Goal: Use online tool/utility

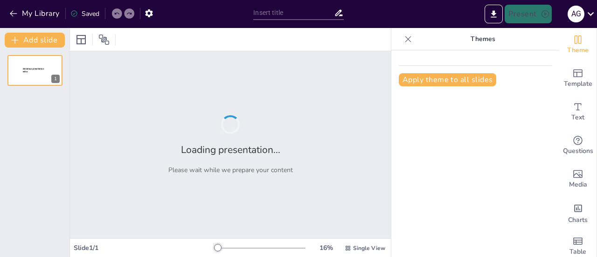
type input "Bridging Communication Gaps: Real-Time Sign Language Recognition and Translation"
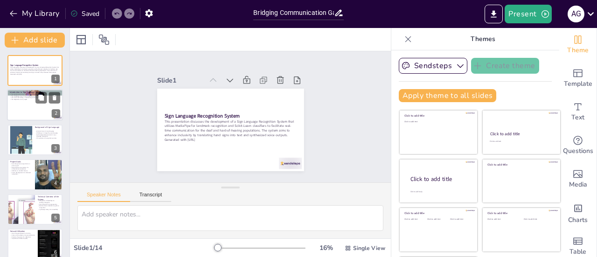
click at [37, 116] on div at bounding box center [35, 105] width 56 height 32
checkbox input "true"
type textarea "Sign language is crucial for communication among deaf and hard-of-hearing indiv…"
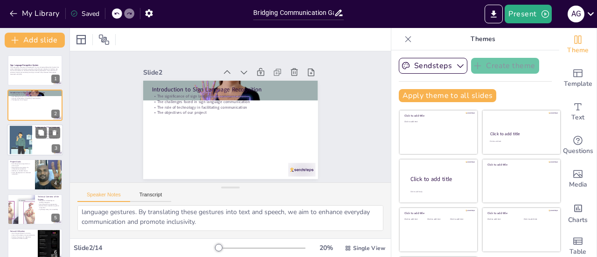
click at [32, 149] on div at bounding box center [21, 139] width 42 height 28
checkbox input "true"
type textarea "Understanding the historical roots of sign language is essential for appreciati…"
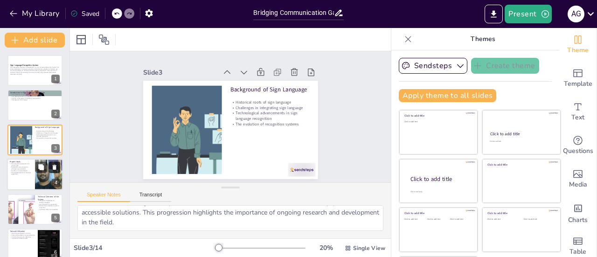
checkbox input "true"
click at [43, 171] on button at bounding box center [40, 167] width 11 height 11
type textarea "Achieving accurate gesture recognition is fundamental to the project's success.…"
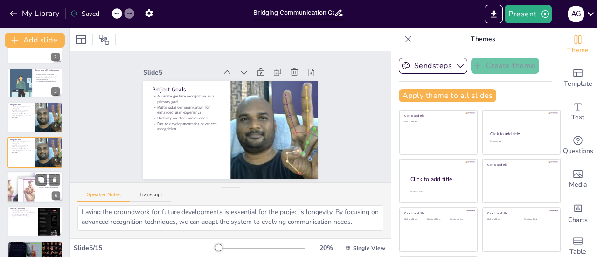
checkbox input "true"
click at [27, 184] on div at bounding box center [21, 187] width 48 height 32
type textarea "Integrating MediaPipe for landmark detection is crucial for capturing accurate …"
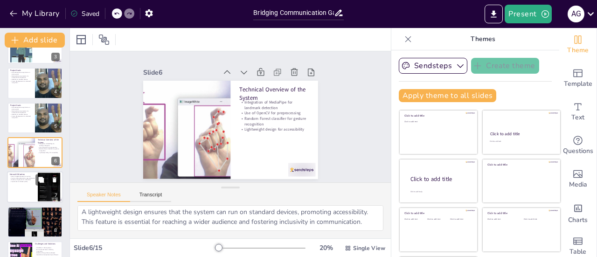
checkbox input "true"
click at [36, 195] on div at bounding box center [35, 188] width 56 height 32
type textarea "Utilizing Kaggle datasets ensures that the training process is grounded in high…"
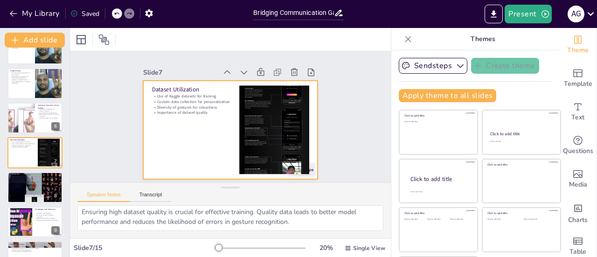
scroll to position [1, 0]
checkbox input "true"
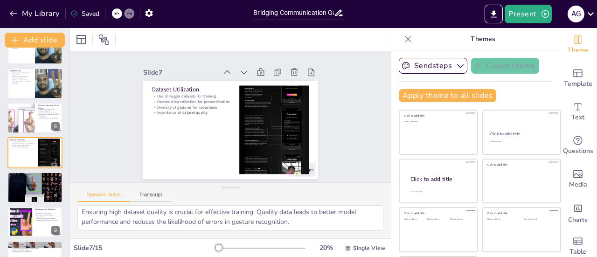
scroll to position [0, 0]
click at [44, 183] on icon at bounding box center [41, 180] width 7 height 7
type textarea "A structured five-week timeline ensures that the project remains organized and …"
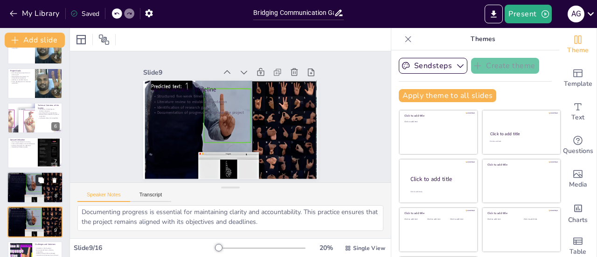
scroll to position [196, 0]
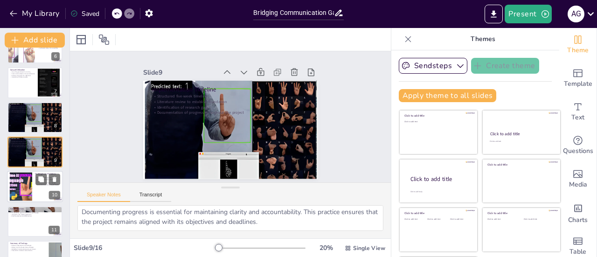
checkbox input "true"
click at [37, 192] on div at bounding box center [35, 187] width 56 height 32
type textarea "Variability in hand gestures is a significant challenge in recognition systems.…"
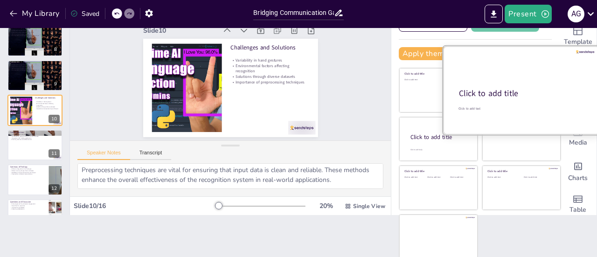
scroll to position [0, 0]
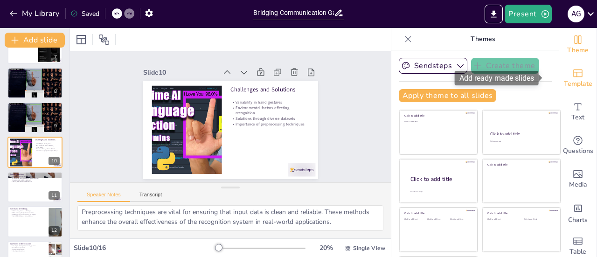
click at [565, 81] on span "Template" at bounding box center [577, 84] width 28 height 10
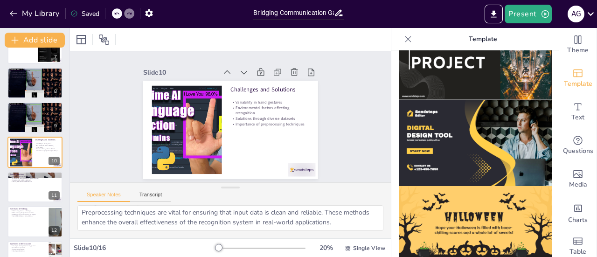
scroll to position [977, 0]
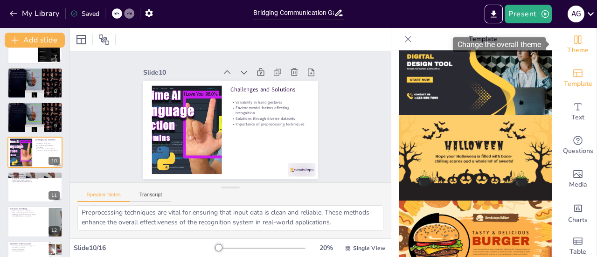
click at [574, 42] on icon "Change the overall theme" at bounding box center [577, 39] width 7 height 8
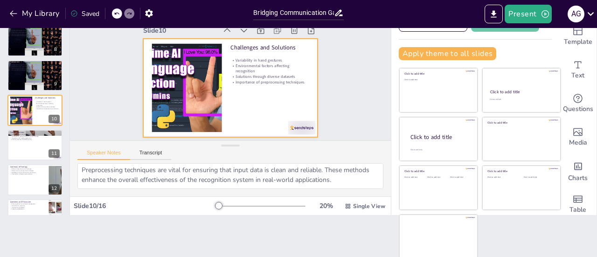
scroll to position [0, 0]
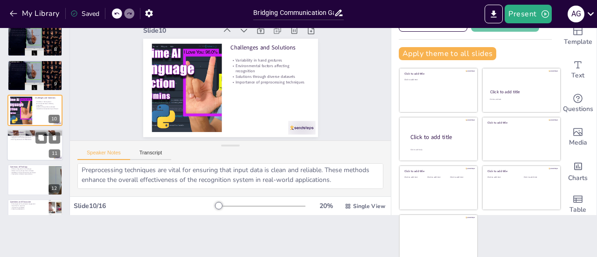
checkbox input "true"
click at [26, 156] on div at bounding box center [35, 145] width 56 height 32
type textarea "Developing sentence-level recognition capabilities would significantly enhance …"
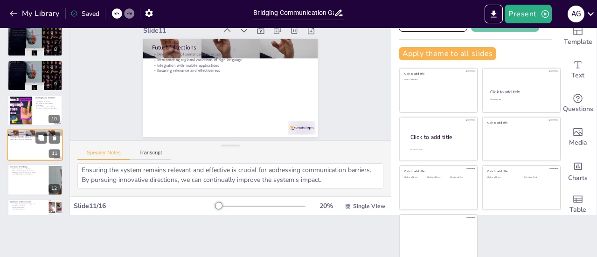
scroll to position [80, 0]
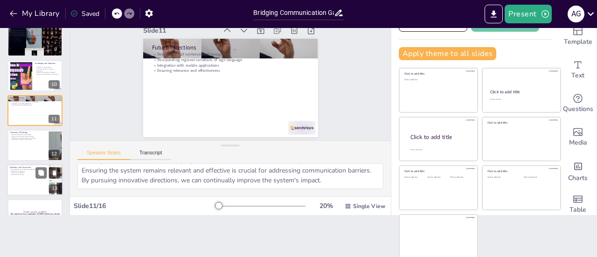
checkbox input "true"
click at [34, 174] on p "Fostering collaboration" at bounding box center [28, 174] width 36 height 2
type textarea "Encouraging participant engagement is essential for fostering a collaborative e…"
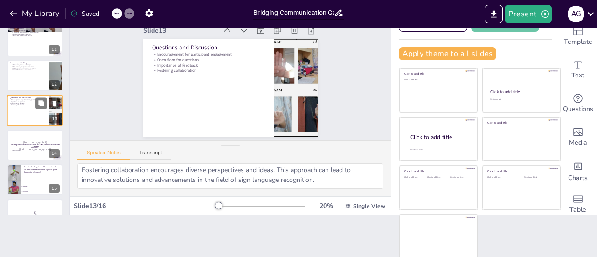
scroll to position [356, 0]
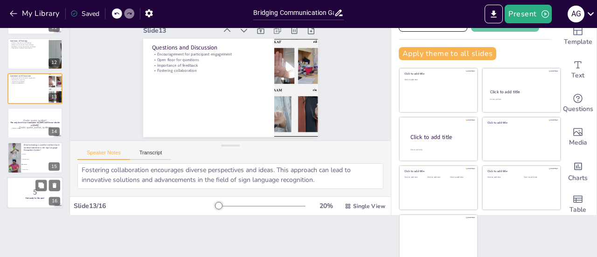
checkbox input "true"
click at [25, 192] on p "5" at bounding box center [35, 192] width 50 height 10
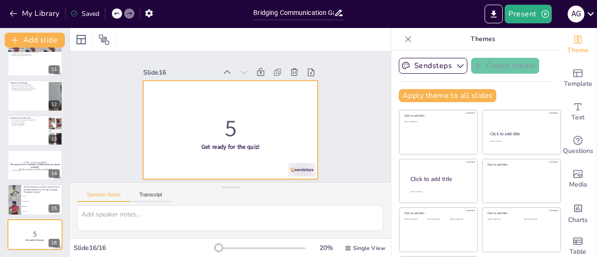
scroll to position [0, 0]
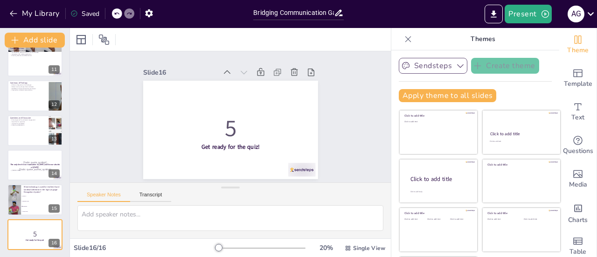
click at [455, 69] on icon "button" at bounding box center [459, 65] width 9 height 9
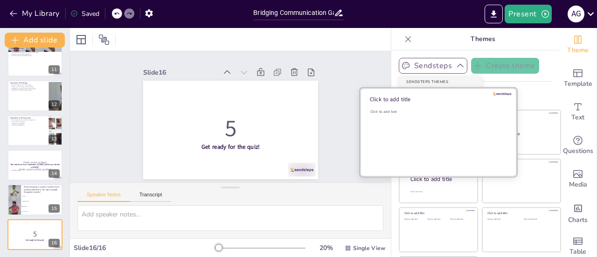
checkbox input "true"
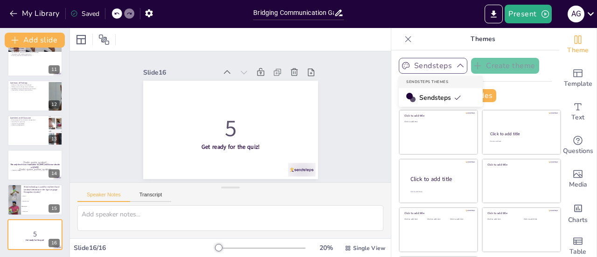
click at [454, 98] on icon at bounding box center [457, 98] width 6 height 4
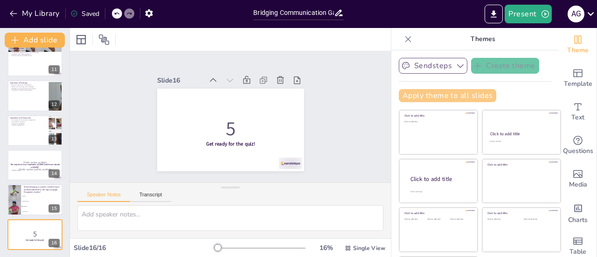
click at [441, 98] on button "Apply theme to all slides" at bounding box center [446, 95] width 97 height 13
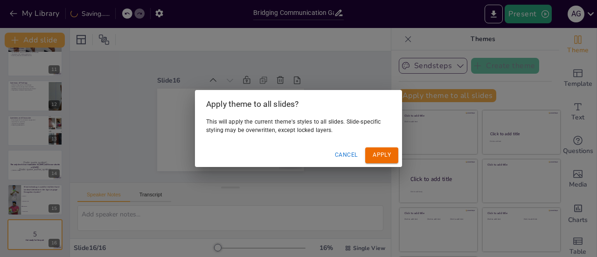
click at [348, 156] on button "Cancel" at bounding box center [346, 154] width 30 height 15
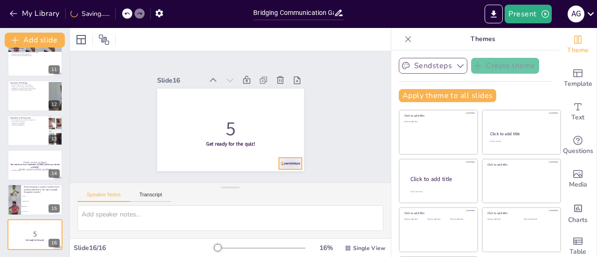
click at [180, 159] on div at bounding box center [173, 165] width 16 height 25
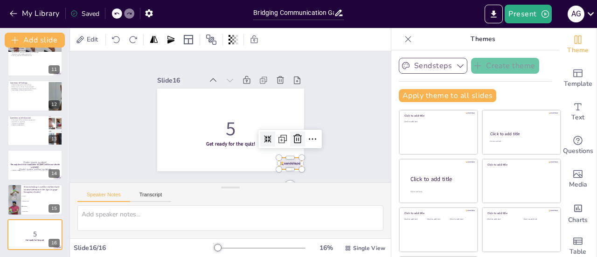
click at [278, 168] on icon at bounding box center [272, 174] width 12 height 12
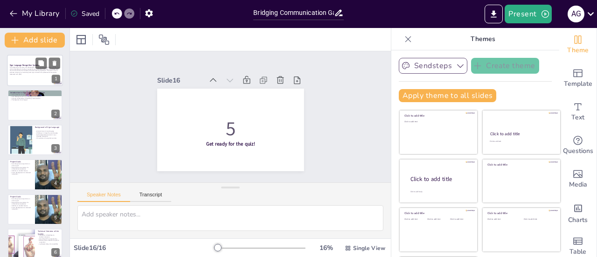
click at [34, 77] on div "This presentation discusses the development of a Sign Language Recognition Syst…" at bounding box center [35, 71] width 50 height 11
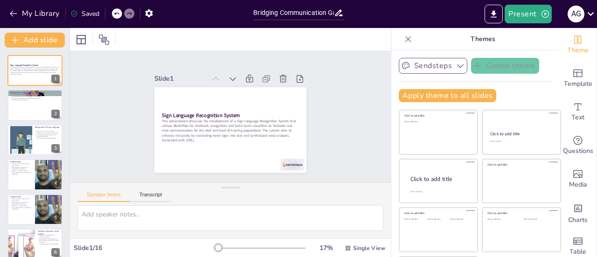
scroll to position [42, 0]
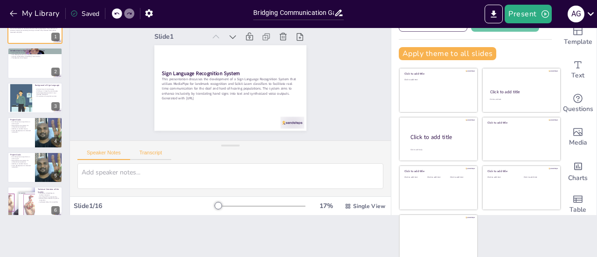
click at [147, 158] on button "Transcript" at bounding box center [150, 155] width 41 height 10
click at [115, 151] on button "Speaker Notes" at bounding box center [103, 155] width 53 height 10
click at [138, 170] on textarea at bounding box center [230, 176] width 306 height 26
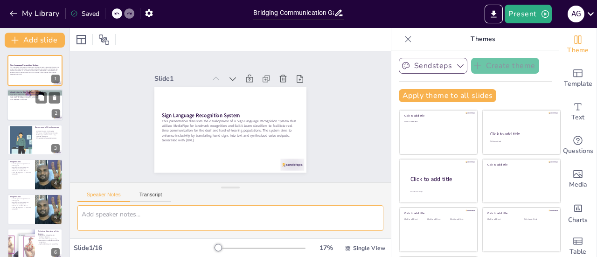
click at [26, 109] on div at bounding box center [35, 105] width 56 height 32
checkbox input "true"
type textarea "Sign language is crucial for communication among deaf and hard-of-hearing indiv…"
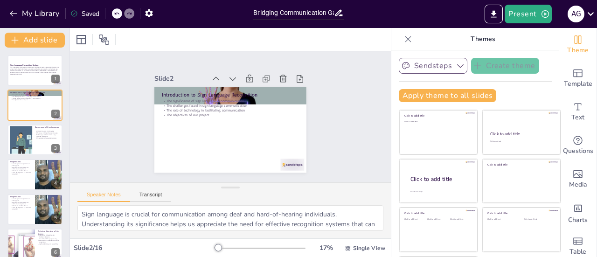
checkbox input "true"
